Goal: Task Accomplishment & Management: Manage account settings

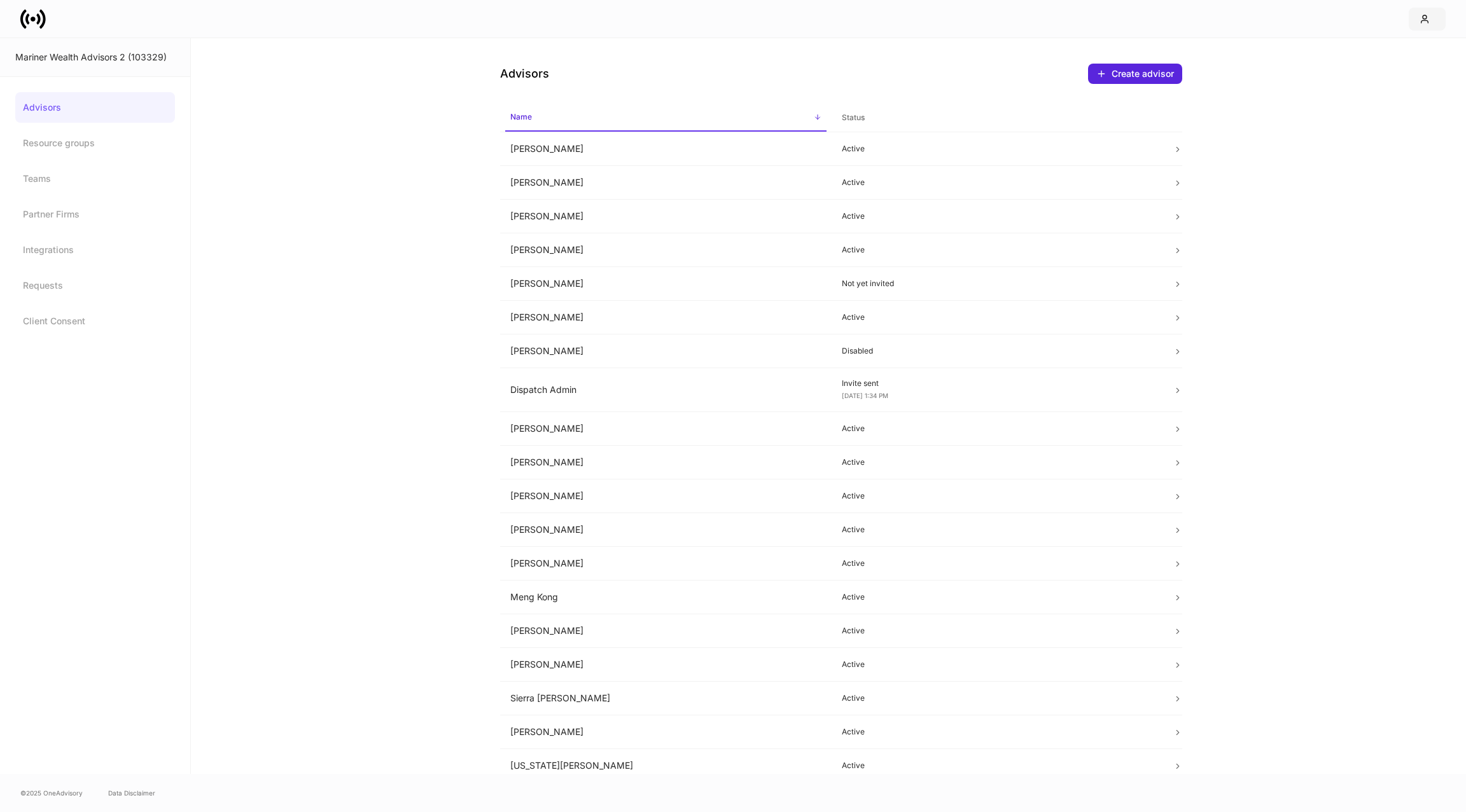
click at [1432, 22] on div "button" at bounding box center [1427, 19] width 15 height 10
click at [1382, 114] on li "Logout" at bounding box center [1369, 113] width 152 height 24
